Goal: Task Accomplishment & Management: Manage account settings

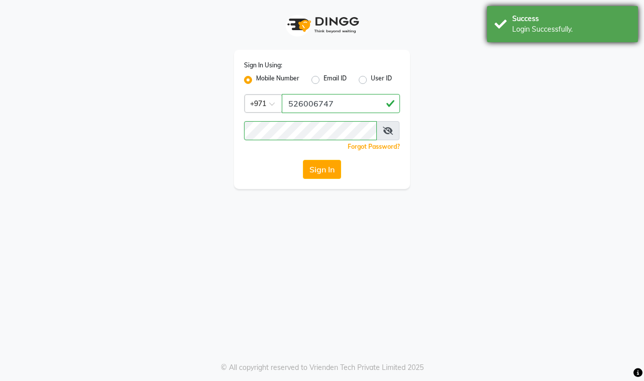
click at [536, 20] on div "Success" at bounding box center [571, 19] width 118 height 11
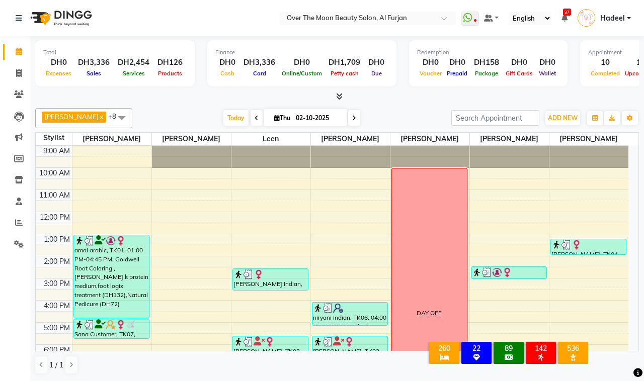
scroll to position [130, 0]
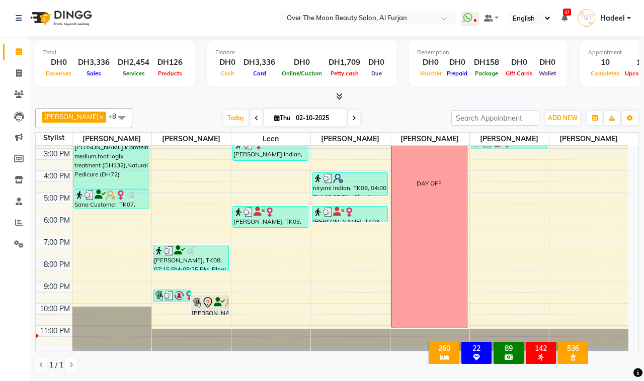
click at [184, 310] on div "9:00 AM 10:00 AM 11:00 AM 12:00 PM 1:00 PM 2:00 PM 3:00 PM 4:00 PM 5:00 PM 6:00…" at bounding box center [332, 181] width 592 height 331
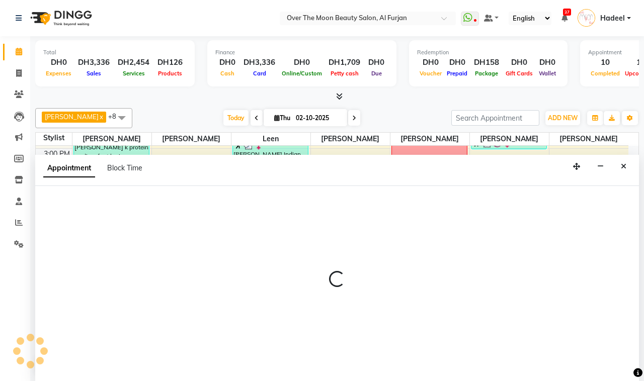
select select "29762"
select select "tentative"
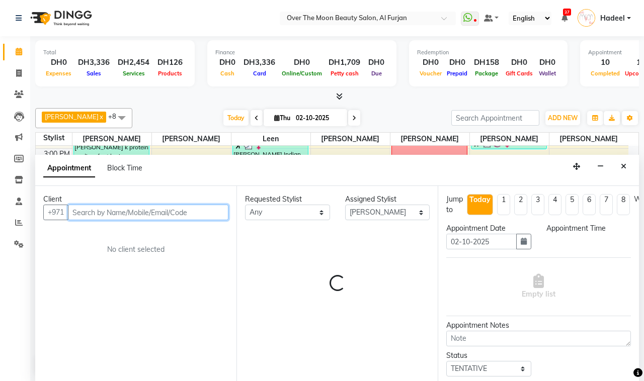
select select "1320"
click at [107, 210] on input "text" at bounding box center [148, 213] width 160 height 16
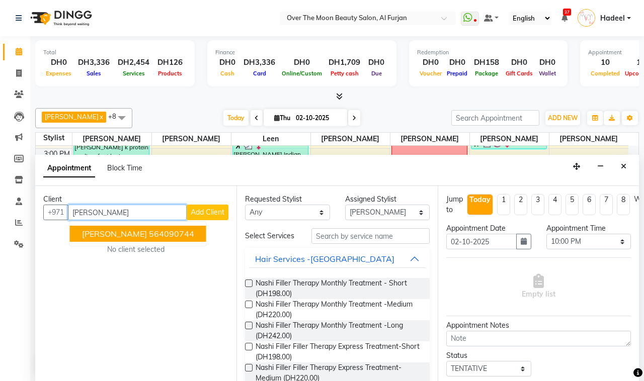
click at [149, 230] on ngb-highlight "564090744" at bounding box center [171, 234] width 45 height 10
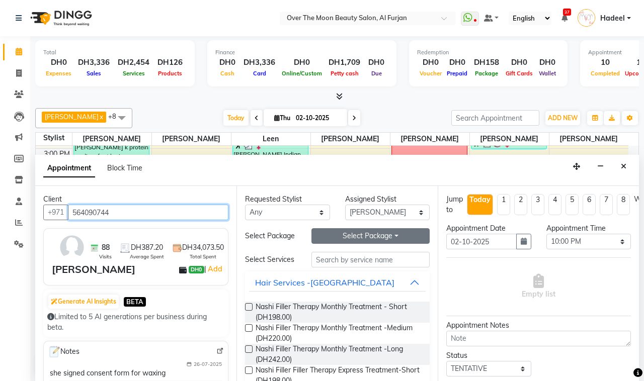
type input "564090744"
click at [346, 239] on button "Select Package Toggle Dropdown" at bounding box center [370, 236] width 118 height 16
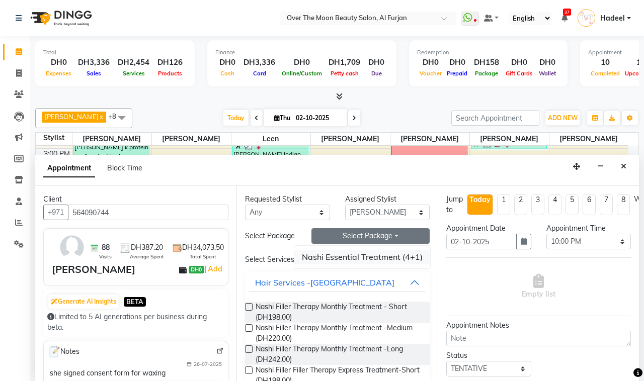
click at [342, 258] on li "Nashi Essential Treatment (4+1)" at bounding box center [362, 257] width 136 height 15
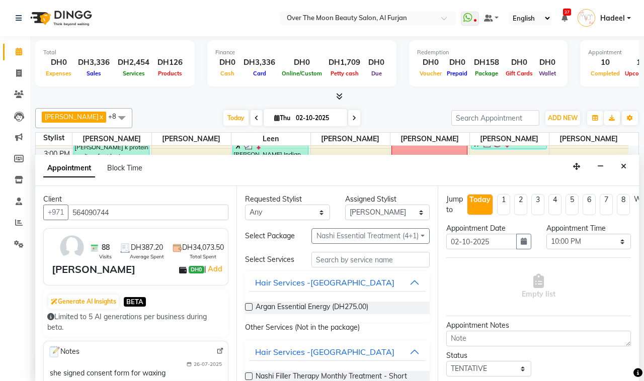
click at [246, 311] on label at bounding box center [249, 307] width 8 height 8
click at [246, 311] on input "checkbox" at bounding box center [248, 308] width 7 height 7
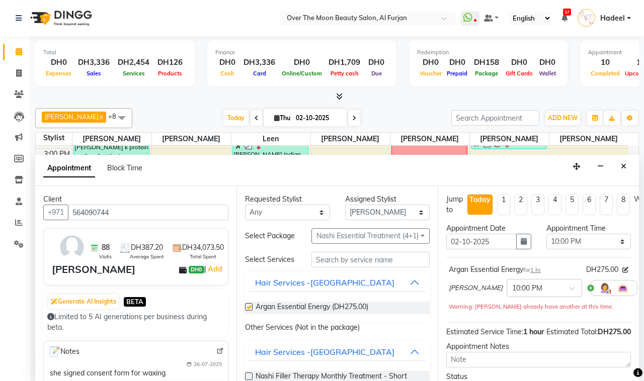
checkbox input "false"
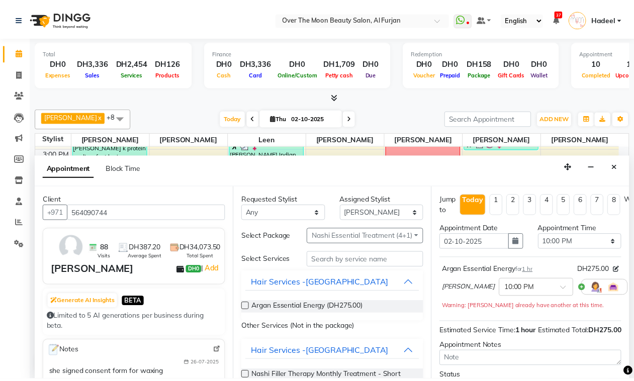
scroll to position [101, 0]
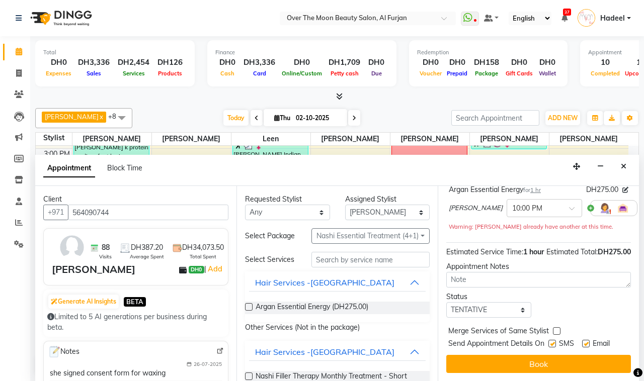
click at [555, 327] on label at bounding box center [557, 331] width 8 height 8
click at [555, 329] on input "checkbox" at bounding box center [556, 332] width 7 height 7
checkbox input "true"
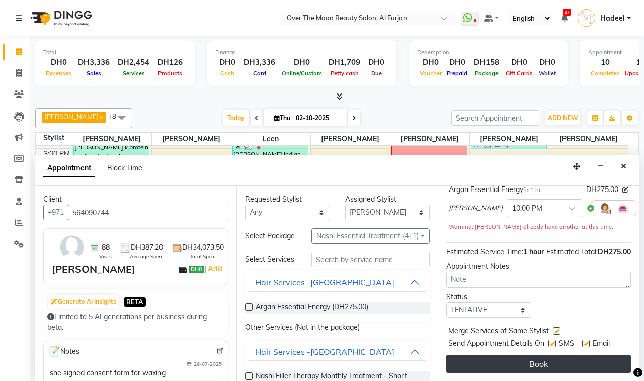
click at [536, 355] on button "Book" at bounding box center [538, 364] width 185 height 18
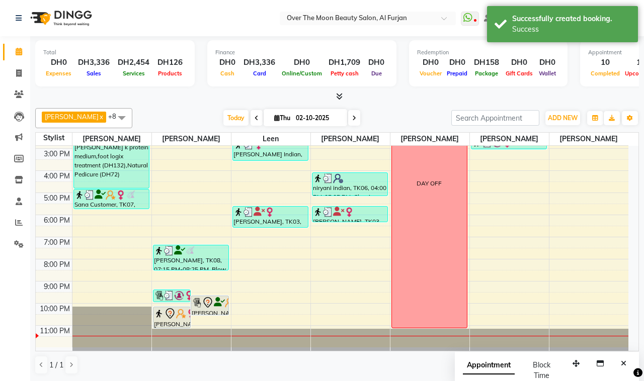
click at [174, 315] on icon at bounding box center [169, 313] width 9 height 11
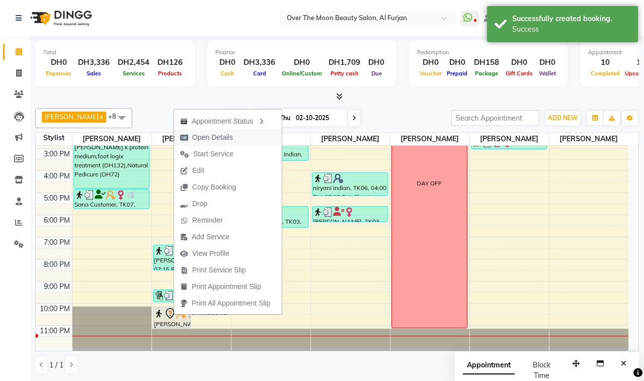
click at [222, 135] on span "Open Details" at bounding box center [212, 137] width 41 height 11
select select "7"
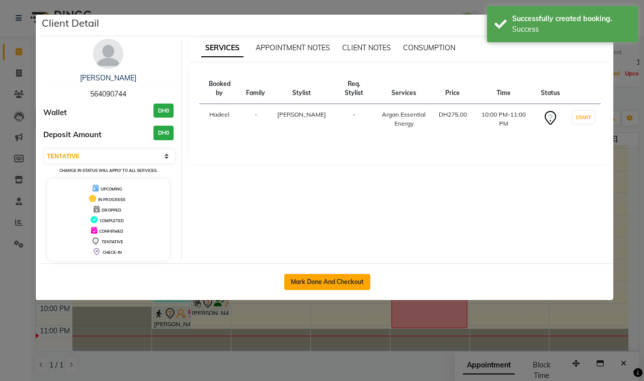
click at [320, 277] on button "Mark Done And Checkout" at bounding box center [327, 282] width 86 height 16
select select "service"
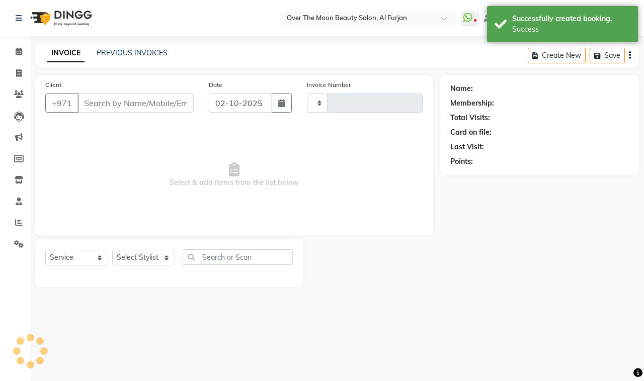
type input "2593"
select select "3996"
type input "564090744"
select select "29762"
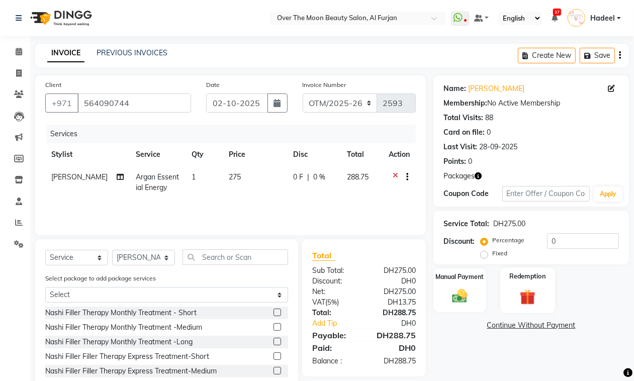
click at [532, 283] on div "Redemption" at bounding box center [527, 291] width 55 height 46
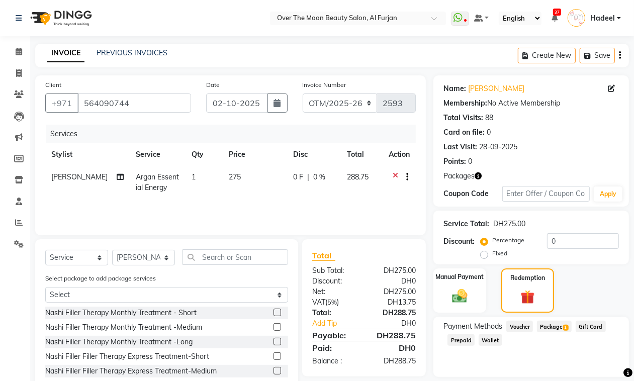
click at [555, 328] on span "Package 1" at bounding box center [554, 327] width 35 height 12
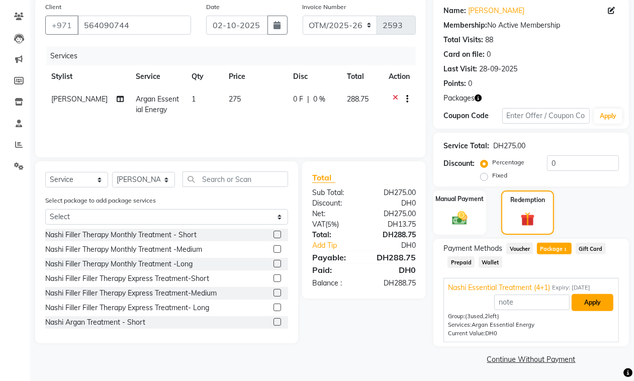
click at [585, 305] on button "Apply" at bounding box center [593, 302] width 42 height 17
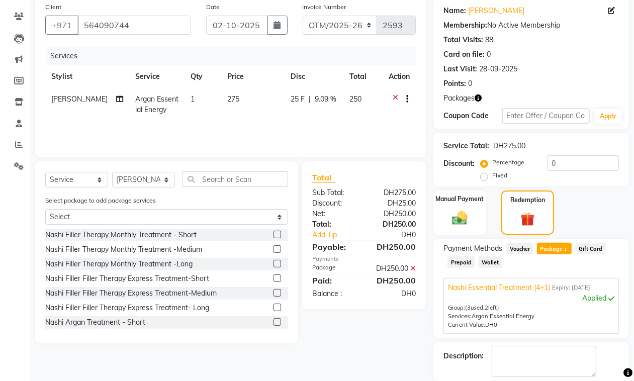
scroll to position [127, 0]
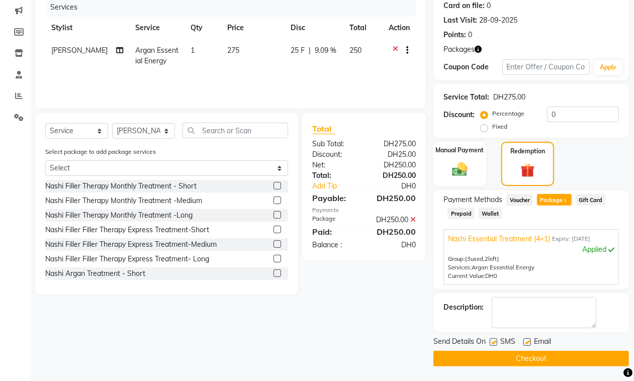
click at [536, 355] on button "Checkout" at bounding box center [532, 359] width 196 height 16
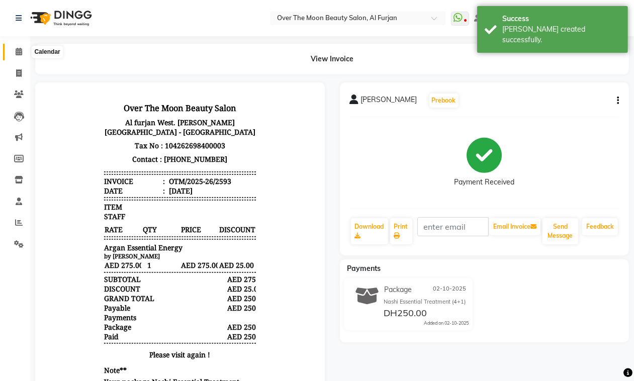
click at [14, 47] on span at bounding box center [19, 52] width 18 height 12
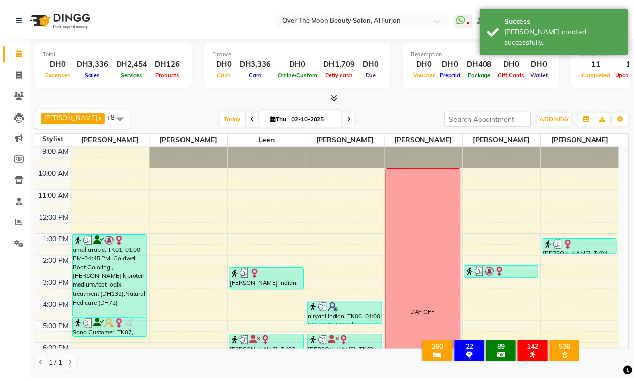
scroll to position [130, 0]
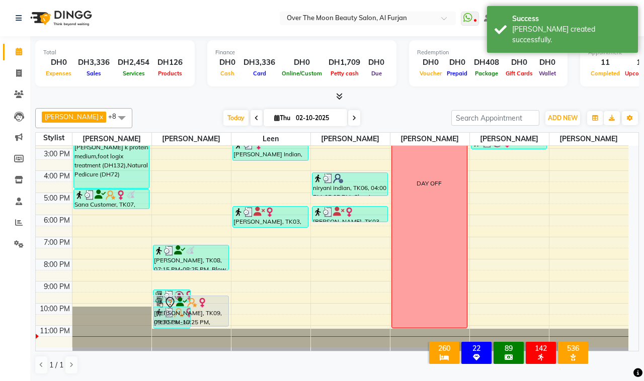
drag, startPoint x: 207, startPoint y: 313, endPoint x: 207, endPoint y: 322, distance: 9.1
click at [207, 322] on div "[PERSON_NAME], TK10, 09:15 PM-09:50 PM, Blow Dry(Long) [PERSON_NAME], TK09, 09:…" at bounding box center [191, 181] width 79 height 331
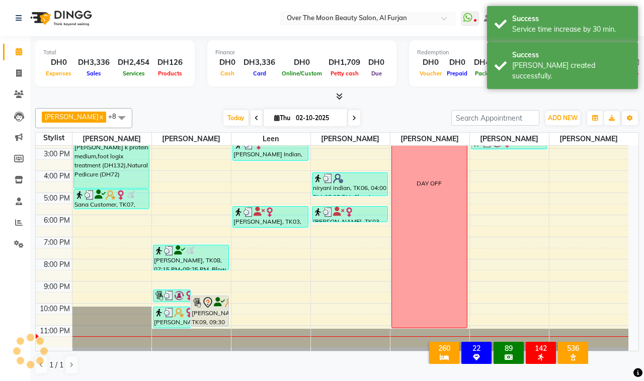
click at [215, 303] on icon at bounding box center [219, 302] width 11 height 1
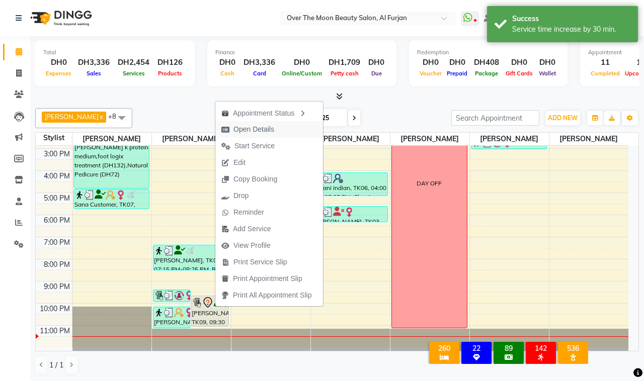
click at [280, 124] on span "Open Details" at bounding box center [247, 129] width 65 height 17
select select "7"
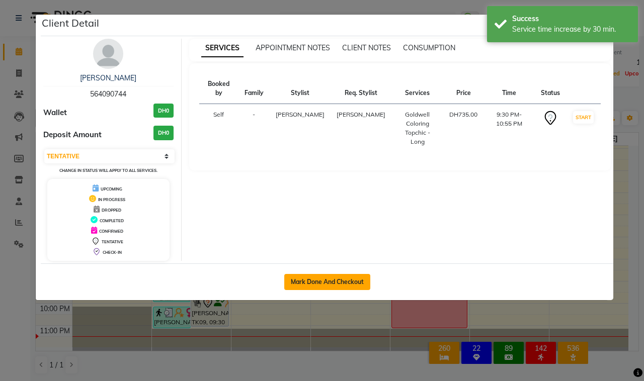
click at [330, 282] on button "Mark Done And Checkout" at bounding box center [327, 282] width 86 height 16
select select "service"
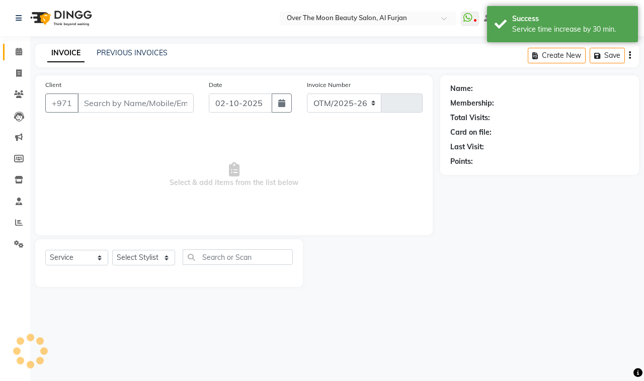
select select "3996"
type input "2594"
type input "564090744"
select select "29762"
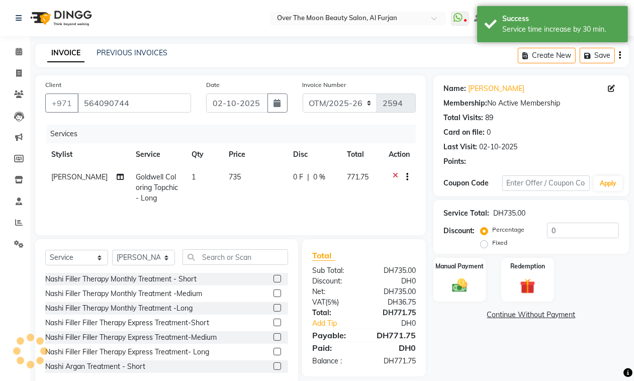
click at [295, 177] on span "0 F" at bounding box center [298, 177] width 10 height 11
select select "29762"
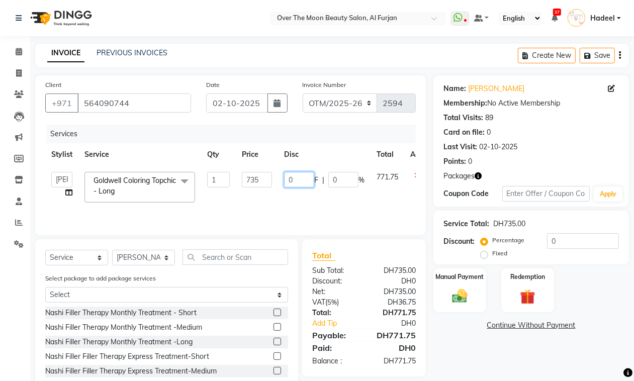
drag, startPoint x: 306, startPoint y: 180, endPoint x: 288, endPoint y: 178, distance: 18.2
click at [288, 178] on input "0" at bounding box center [299, 180] width 30 height 16
type input "235"
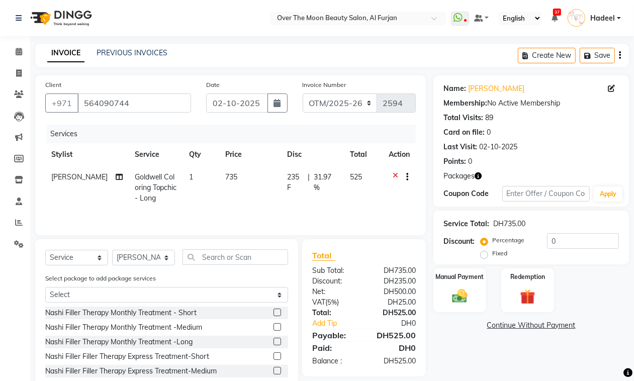
click at [293, 200] on td "235 F | 31.97 %" at bounding box center [312, 188] width 63 height 44
select select "29762"
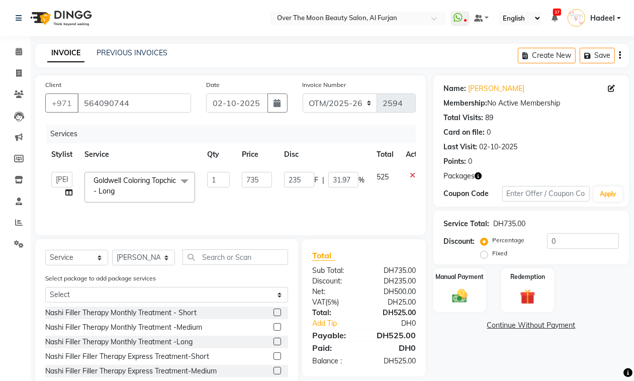
scroll to position [55, 0]
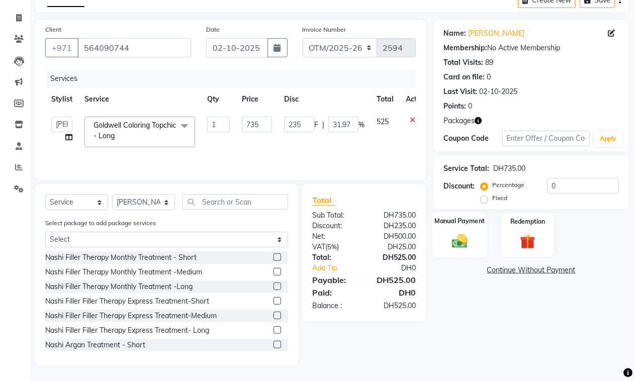
click at [466, 234] on img at bounding box center [459, 241] width 25 height 18
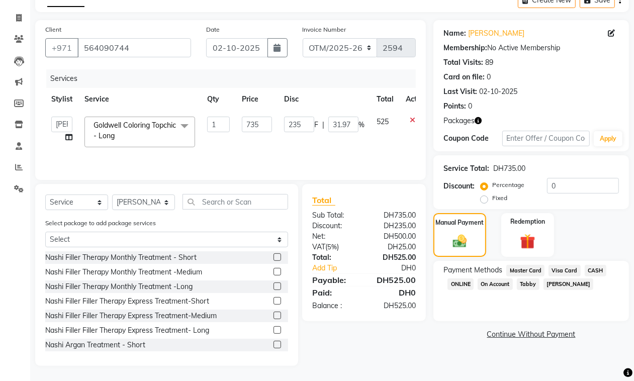
click at [569, 268] on span "Visa Card" at bounding box center [565, 271] width 32 height 12
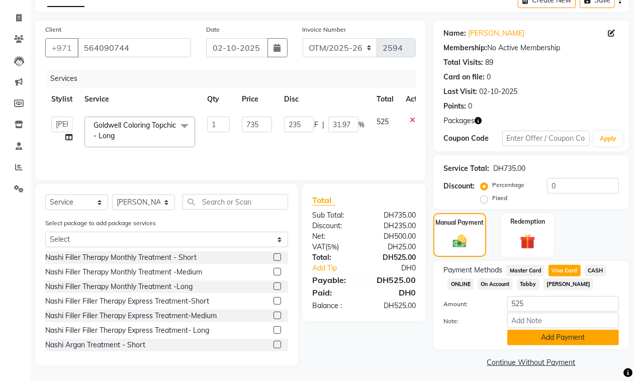
click at [554, 341] on button "Add Payment" at bounding box center [563, 338] width 112 height 16
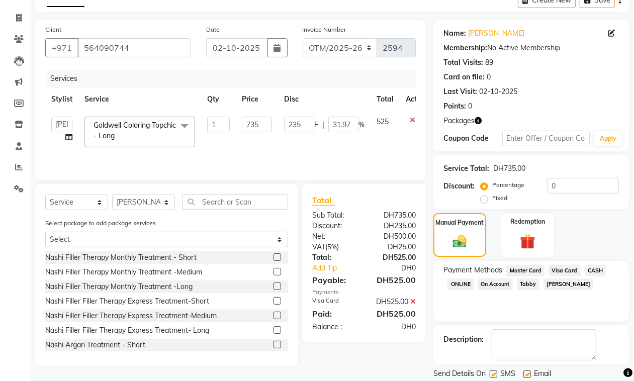
scroll to position [88, 0]
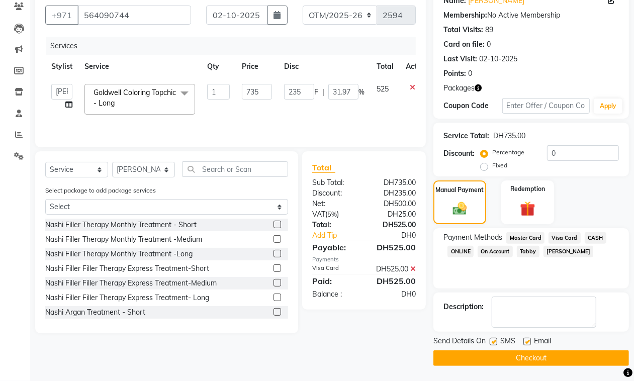
click at [521, 358] on button "Checkout" at bounding box center [532, 359] width 196 height 16
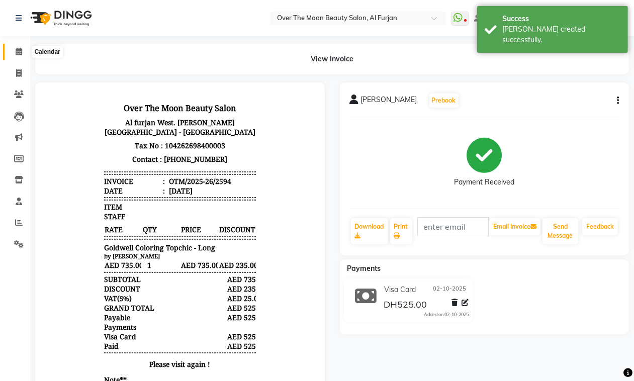
click at [16, 49] on icon at bounding box center [19, 52] width 7 height 8
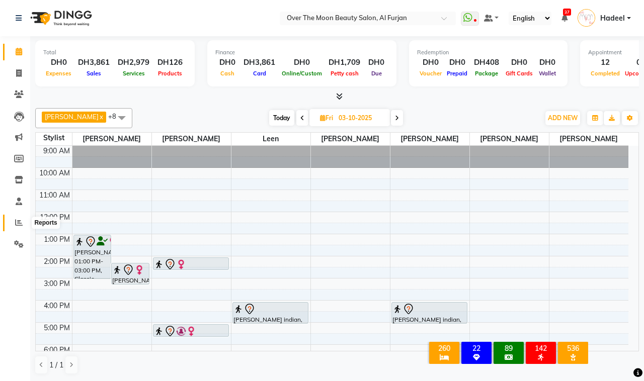
click at [18, 221] on icon at bounding box center [19, 223] width 8 height 8
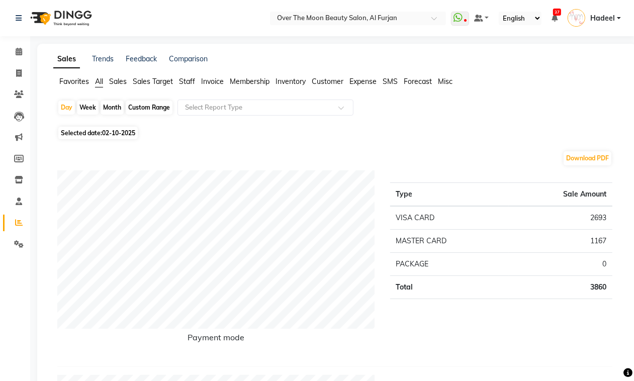
click at [118, 82] on span "Sales" at bounding box center [118, 81] width 18 height 9
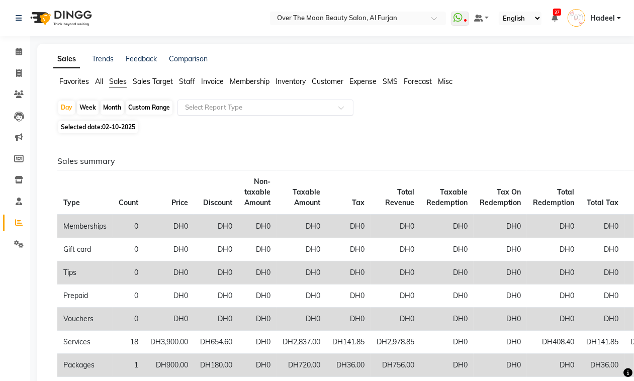
click at [305, 110] on input "text" at bounding box center [255, 108] width 145 height 10
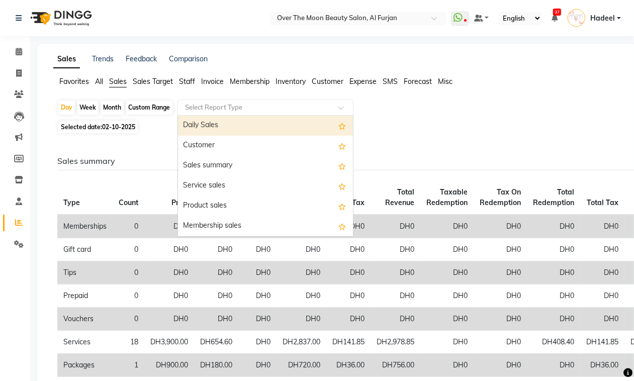
click at [306, 128] on div "Daily Sales" at bounding box center [265, 126] width 175 height 20
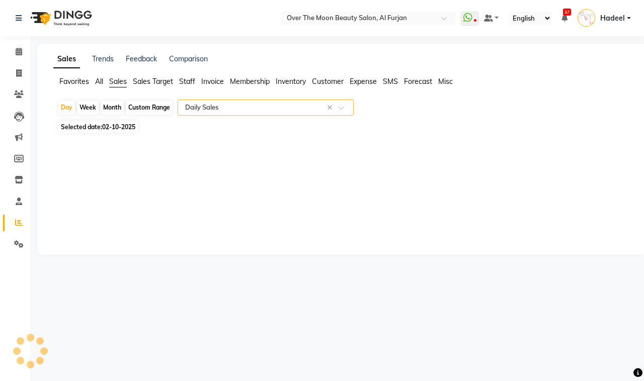
select select "full_report"
select select "pdf"
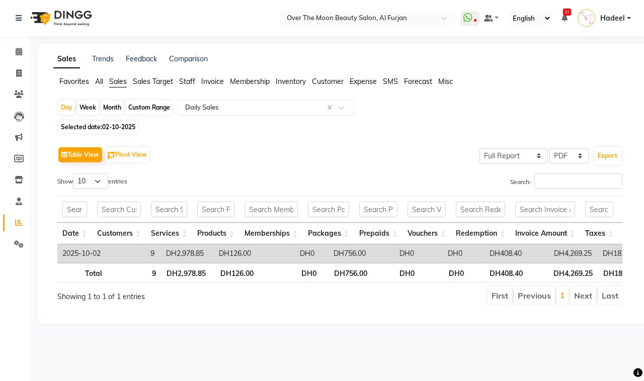
click at [607, 156] on button "Export" at bounding box center [608, 155] width 28 height 17
select select "monospace"
select select "15px"
select select "template_2"
select select "A4"
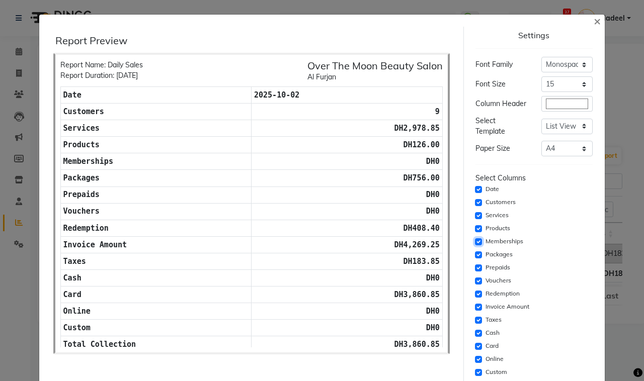
click at [475, 245] on input "checkbox" at bounding box center [478, 241] width 7 height 7
checkbox input "false"
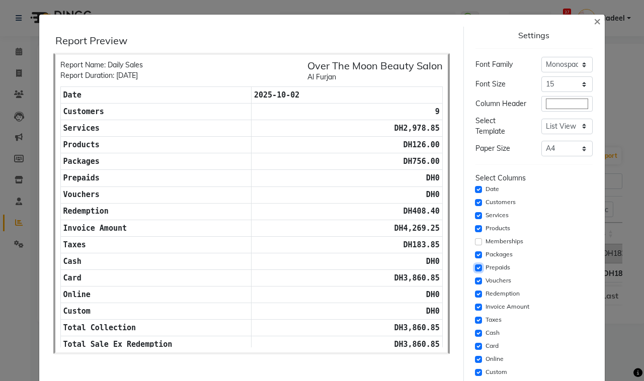
drag, startPoint x: 471, startPoint y: 273, endPoint x: 474, endPoint y: 292, distance: 19.8
click at [475, 272] on input "checkbox" at bounding box center [478, 268] width 7 height 7
checkbox input "false"
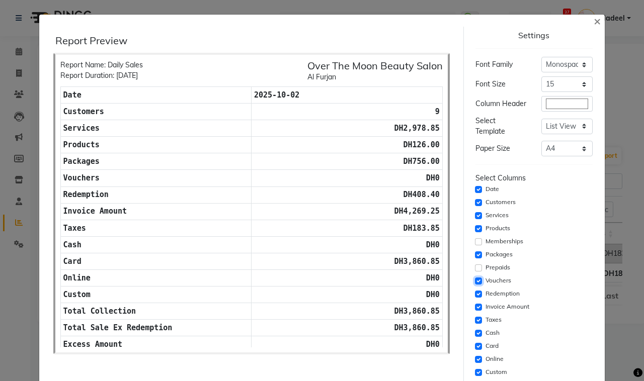
click at [475, 285] on input "checkbox" at bounding box center [478, 281] width 7 height 7
checkbox input "false"
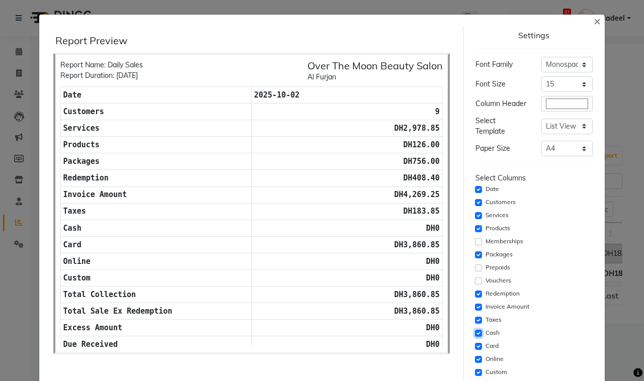
click at [475, 337] on input "checkbox" at bounding box center [478, 333] width 7 height 7
checkbox input "false"
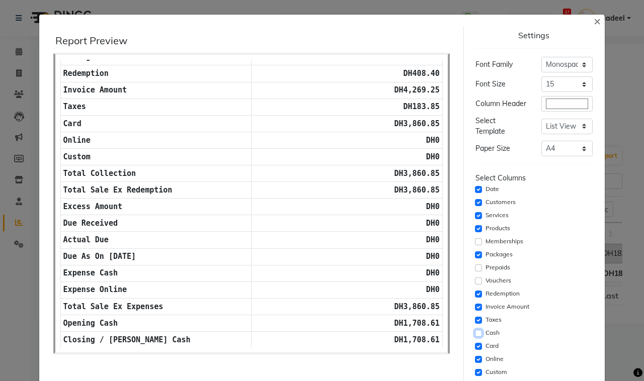
scroll to position [105, 0]
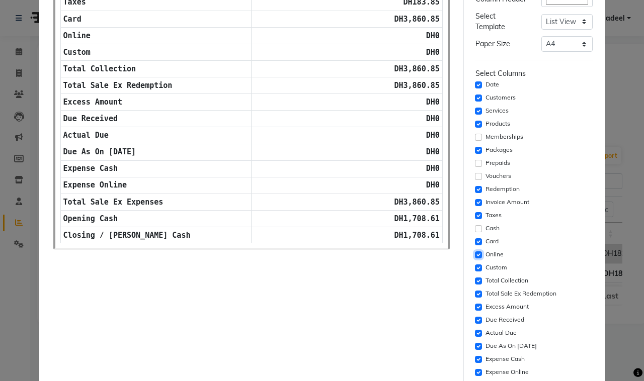
click at [475, 259] on input "checkbox" at bounding box center [478, 254] width 7 height 7
checkbox input "false"
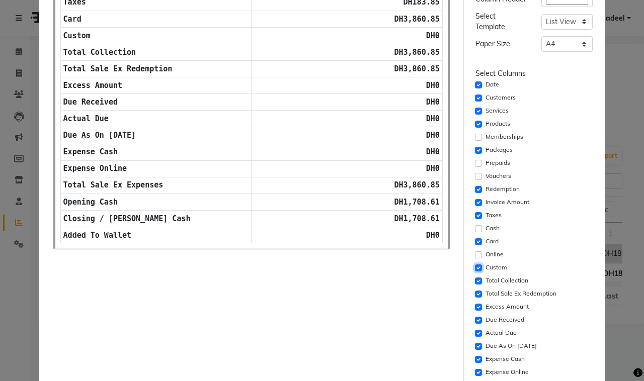
click at [475, 272] on input "checkbox" at bounding box center [478, 268] width 7 height 7
checkbox input "false"
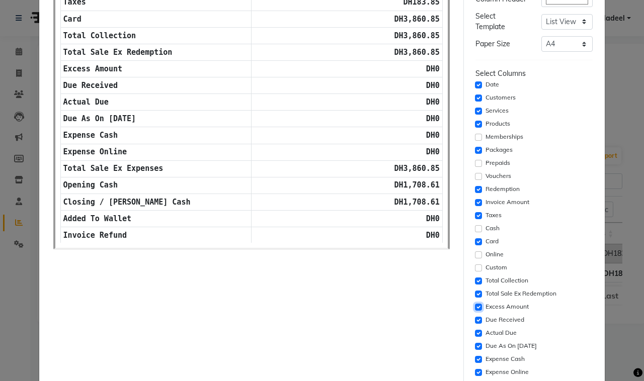
click at [475, 310] on input "checkbox" at bounding box center [478, 307] width 7 height 7
checkbox input "false"
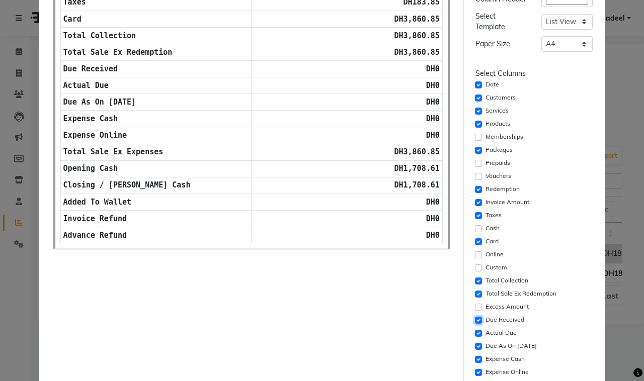
click at [475, 323] on input "checkbox" at bounding box center [478, 320] width 7 height 7
checkbox input "false"
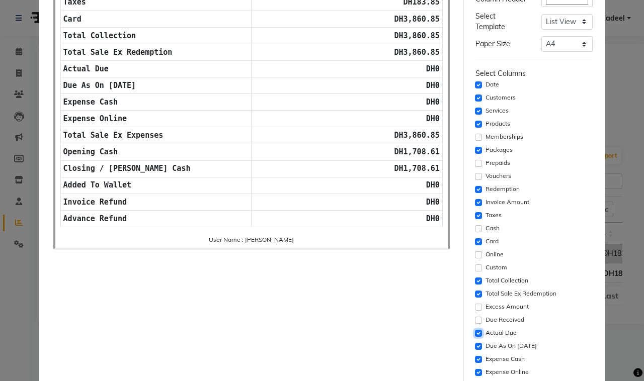
click at [475, 337] on input "checkbox" at bounding box center [478, 333] width 7 height 7
checkbox input "false"
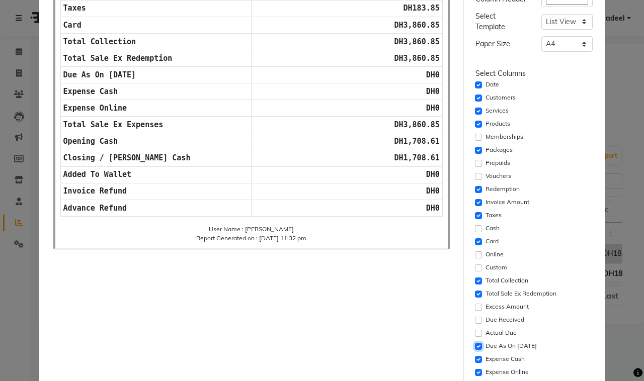
click at [475, 350] on input "checkbox" at bounding box center [478, 346] width 7 height 7
checkbox input "false"
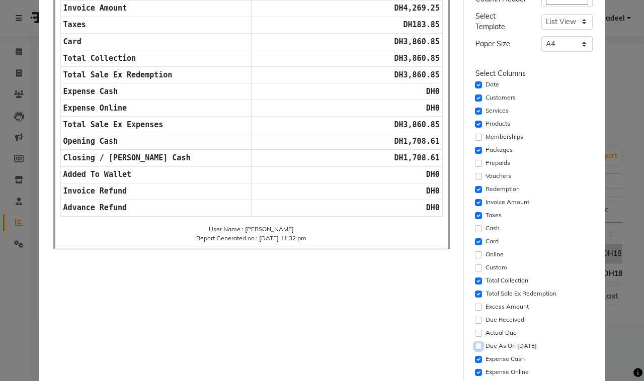
scroll to position [83, 0]
click at [475, 362] on input "checkbox" at bounding box center [478, 359] width 7 height 7
checkbox input "false"
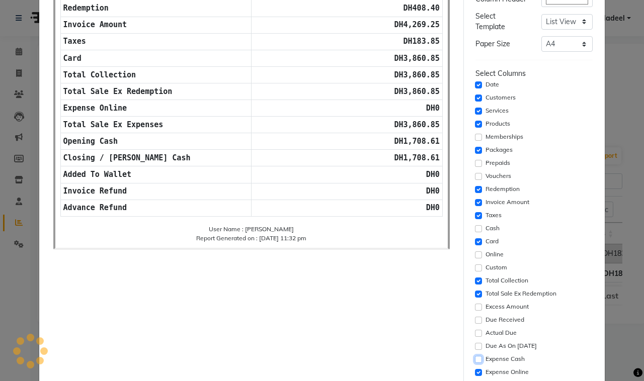
scroll to position [209, 0]
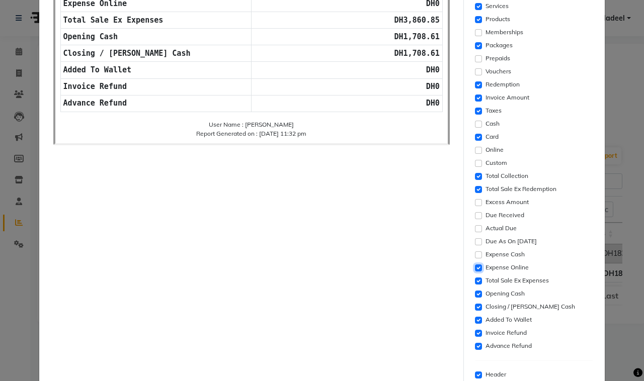
click at [475, 272] on input "checkbox" at bounding box center [478, 268] width 7 height 7
checkbox input "false"
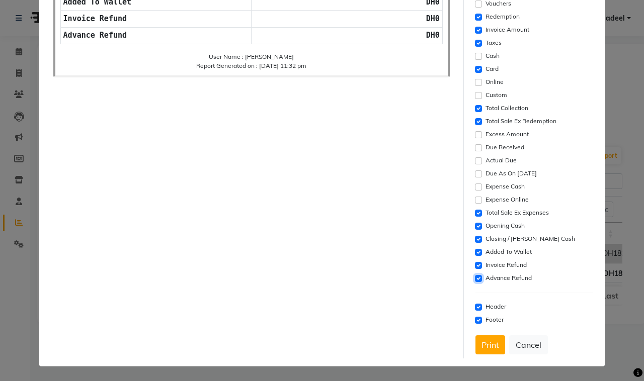
click at [475, 277] on input "checkbox" at bounding box center [478, 278] width 7 height 7
checkbox input "false"
click at [475, 265] on input "checkbox" at bounding box center [478, 265] width 7 height 7
checkbox input "false"
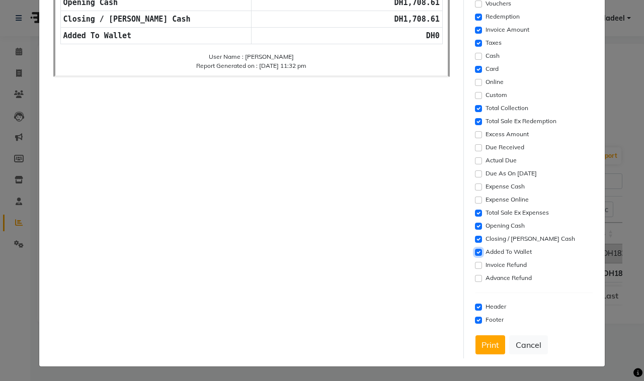
click at [475, 251] on input "checkbox" at bounding box center [478, 252] width 7 height 7
checkbox input "false"
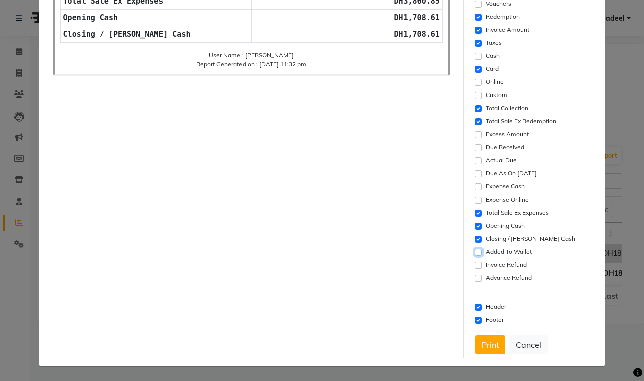
scroll to position [0, 0]
click at [484, 348] on button "Print" at bounding box center [490, 344] width 30 height 19
click at [518, 345] on button "Cancel" at bounding box center [528, 344] width 39 height 19
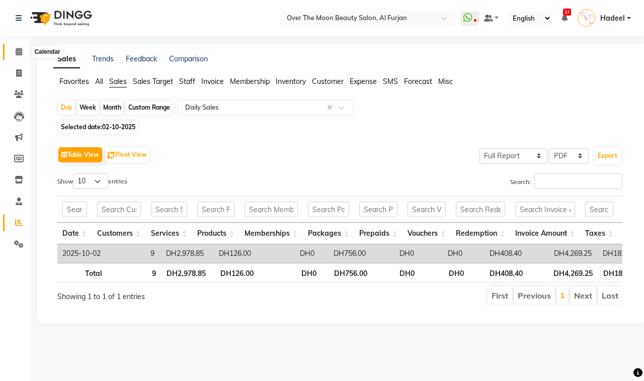
click at [16, 50] on icon at bounding box center [19, 52] width 7 height 8
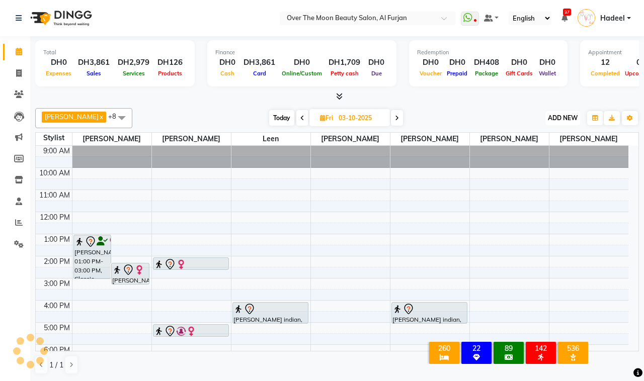
click at [554, 114] on span "ADD NEW" at bounding box center [563, 118] width 30 height 8
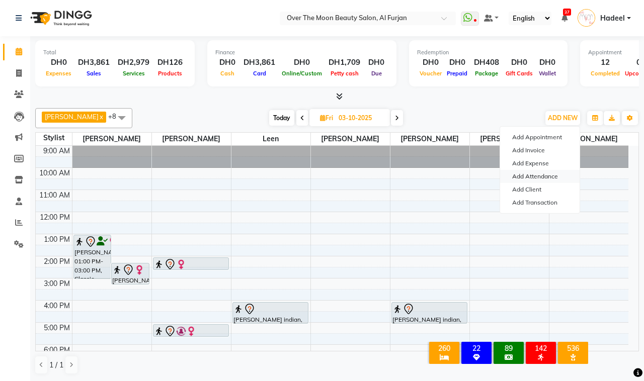
click at [546, 174] on link "Add Attendance" at bounding box center [539, 176] width 79 height 13
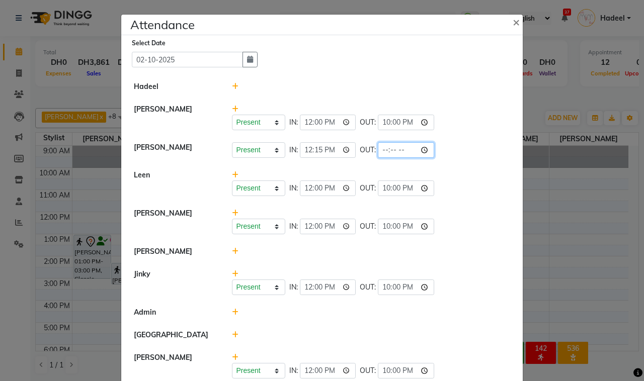
click at [426, 148] on input "time" at bounding box center [406, 150] width 56 height 16
type input "23:33"
click at [464, 149] on div "Present Absent Late Half Day Weekly Off IN: 12:15 OUT: 23:33" at bounding box center [371, 150] width 279 height 16
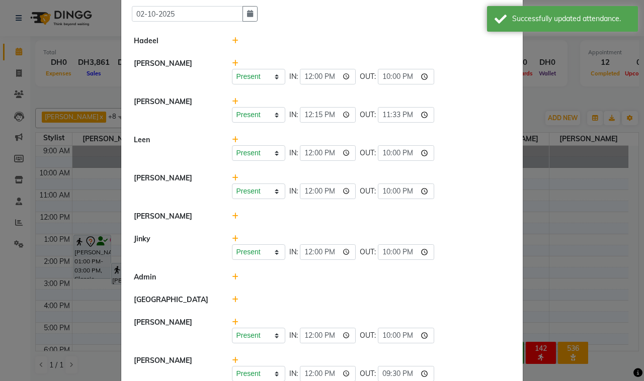
scroll to position [70, 0]
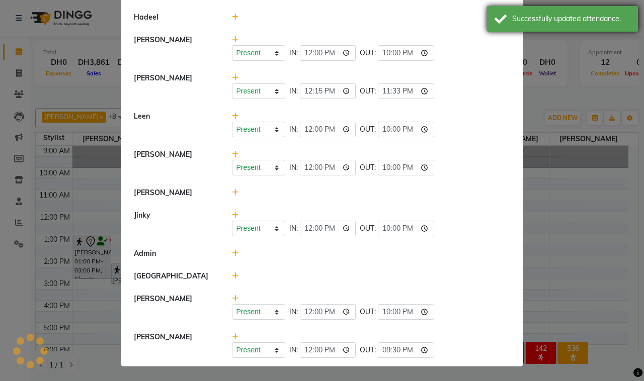
click at [607, 15] on div "Successfully updated attendance." at bounding box center [571, 19] width 118 height 11
